Goal: Check status

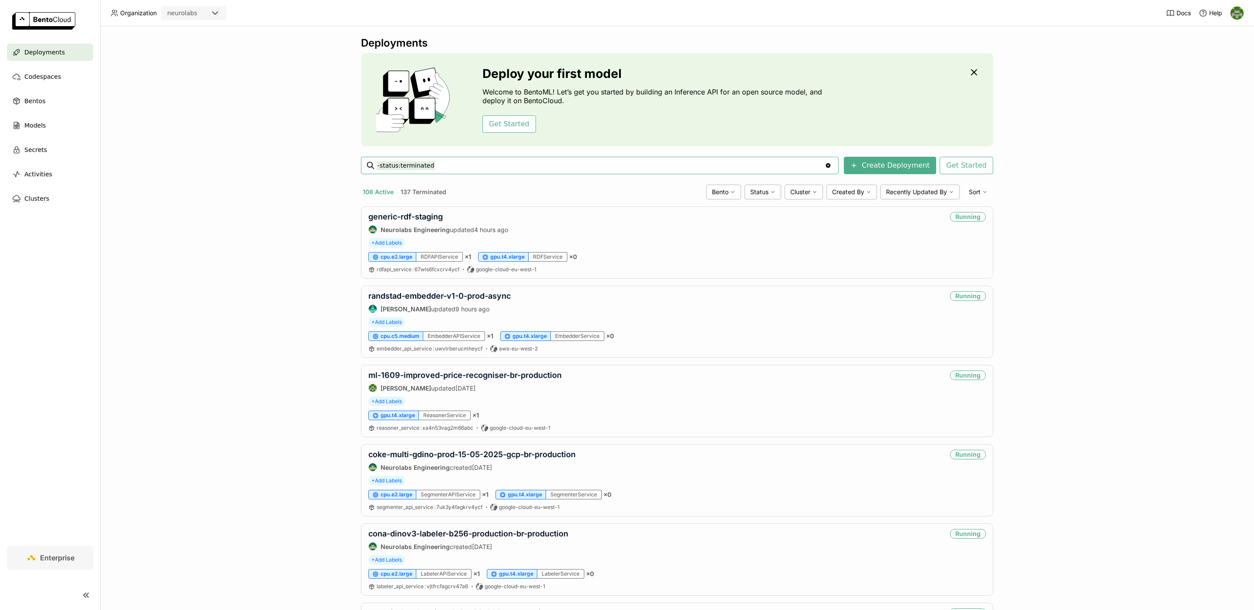
click at [478, 168] on input "-status:terminated" at bounding box center [601, 166] width 448 height 14
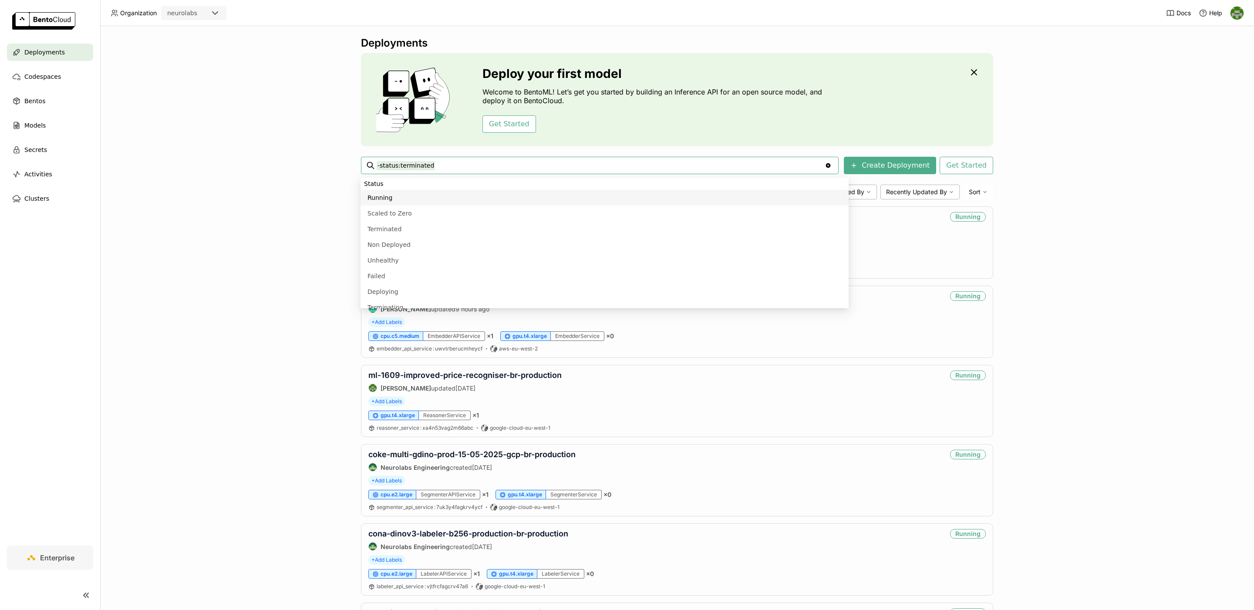
click at [478, 168] on input "-status:terminated" at bounding box center [601, 166] width 448 height 14
paste input "coke-multiclass-gdino-prod-15-05-2025-gcp"
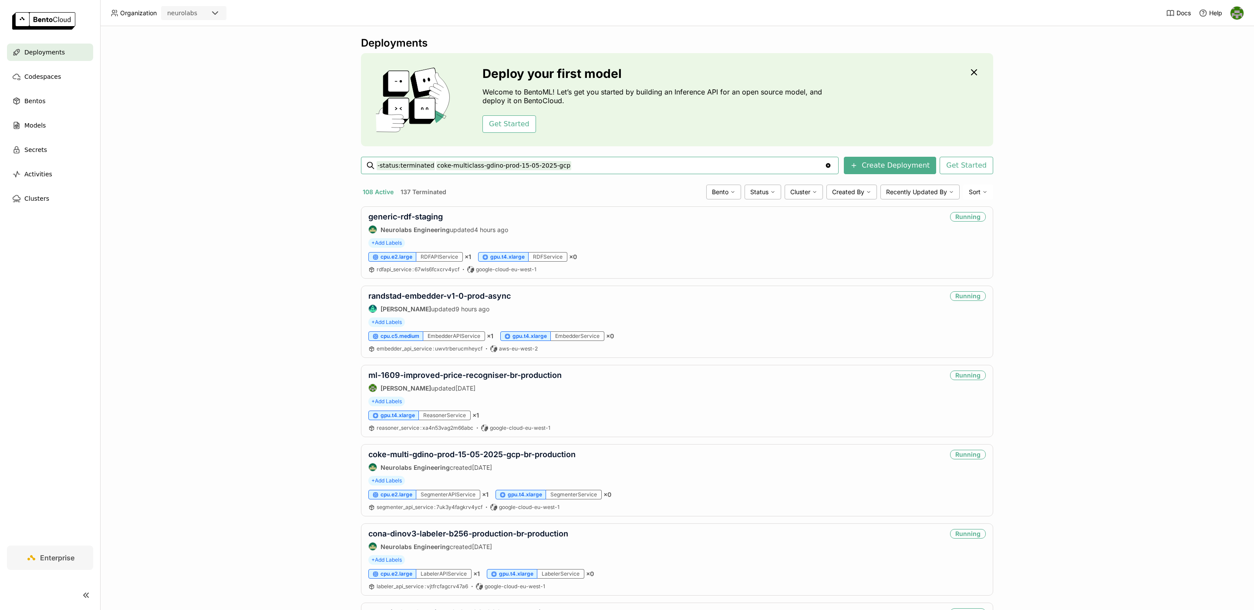
type input "-status:terminated coke-multiclass-gdino-prod-15-05-2025-gcp"
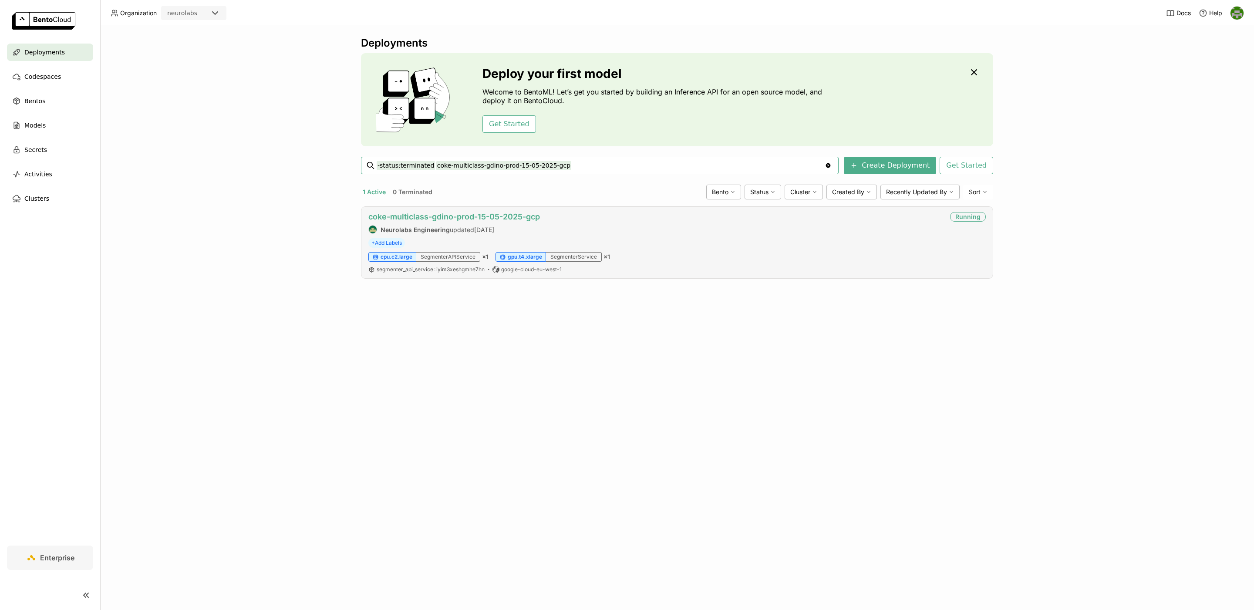
click at [454, 215] on link "coke-multiclass-gdino-prod-15-05-2025-gcp" at bounding box center [454, 216] width 172 height 9
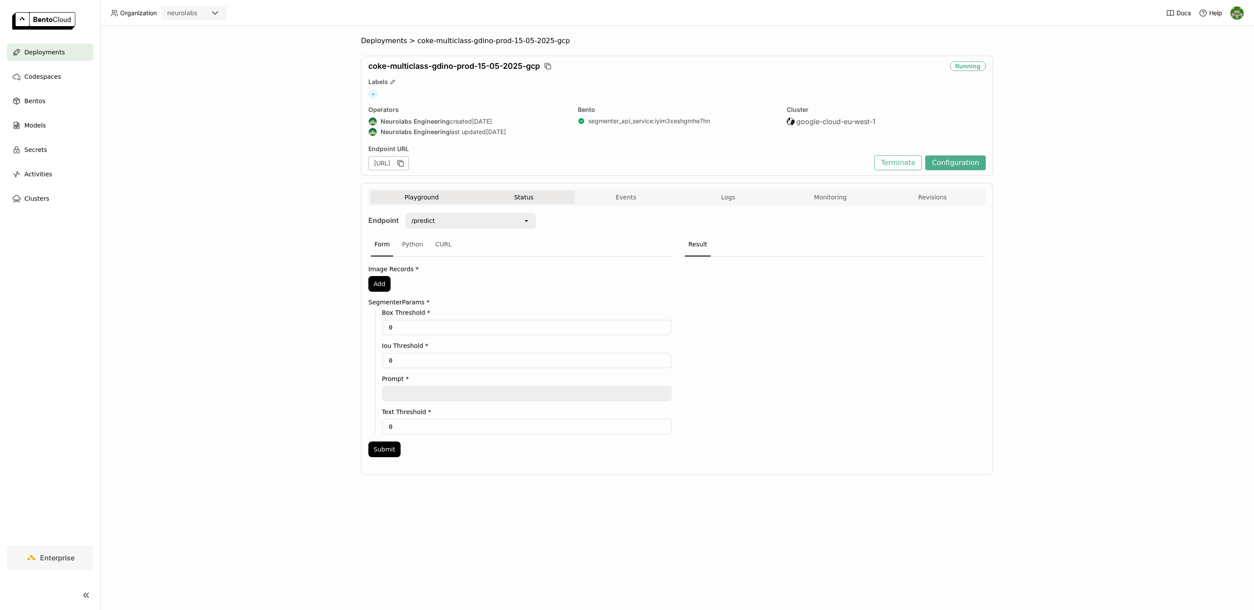
click at [516, 202] on button "Status" at bounding box center [524, 197] width 102 height 13
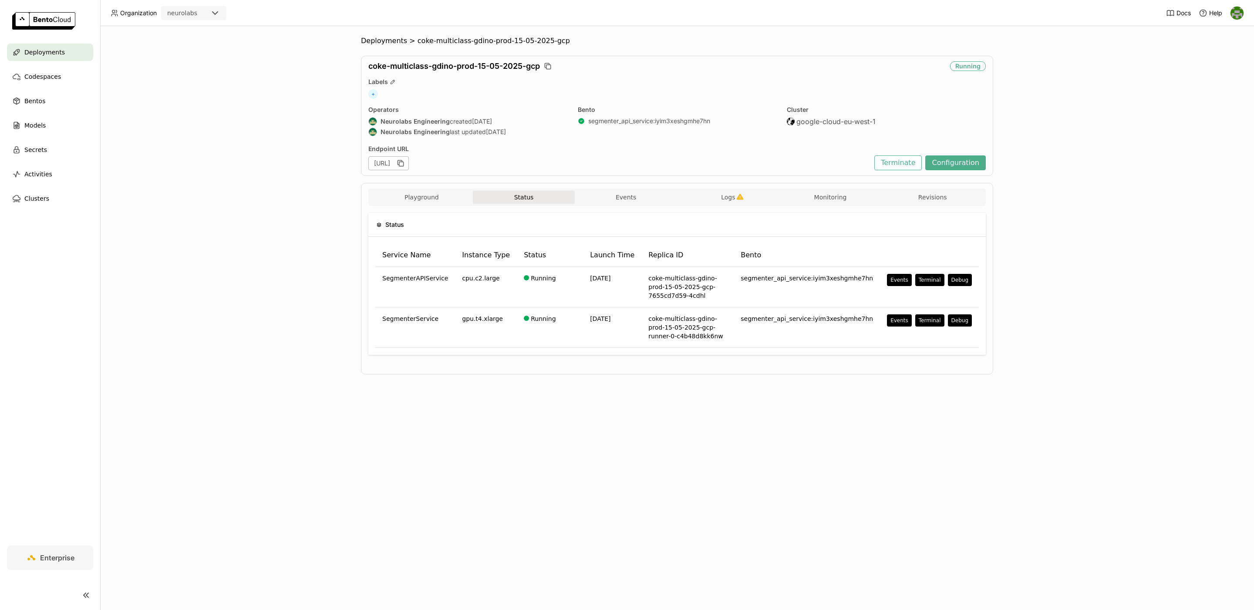
click at [722, 209] on div "Status Service Name Instance Type Status Launch Time Replica ID Bento Segmenter…" at bounding box center [677, 287] width 618 height 163
click at [733, 196] on span "Logs" at bounding box center [728, 197] width 14 height 8
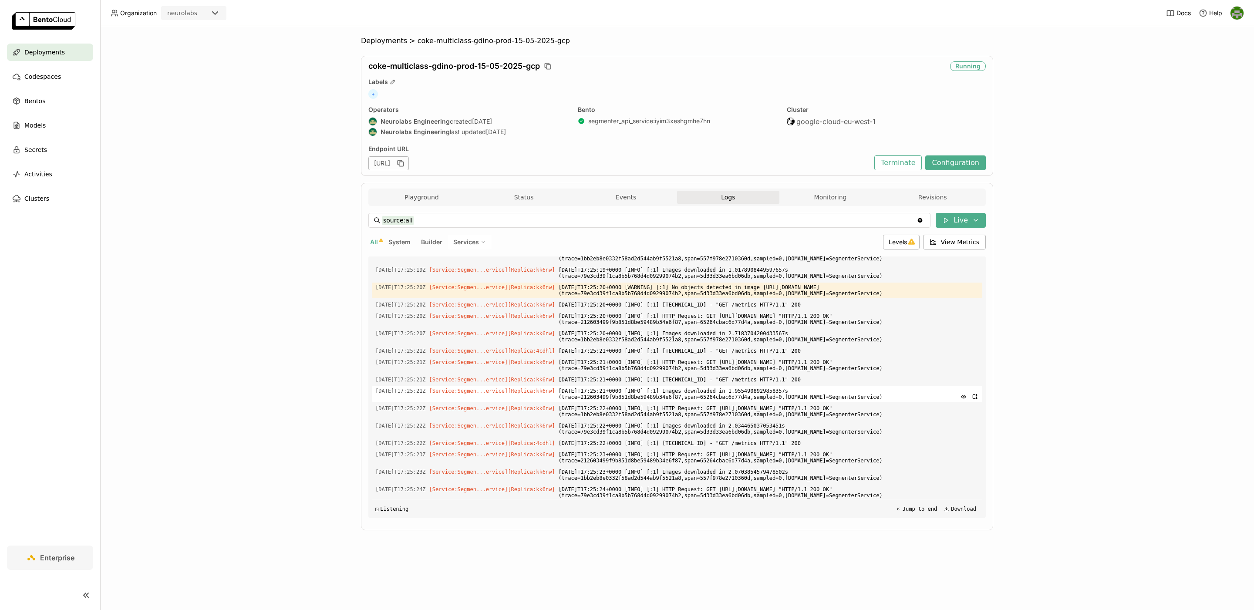
scroll to position [1530, 0]
